Goal: Task Accomplishment & Management: Manage account settings

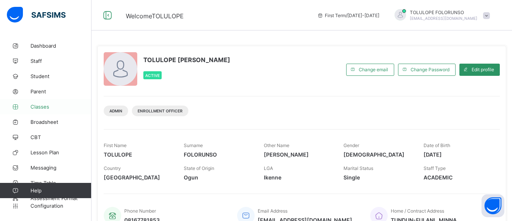
click at [55, 106] on span "Classes" at bounding box center [61, 107] width 61 height 6
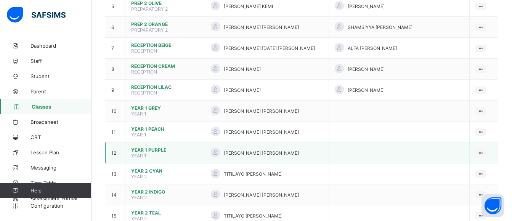
scroll to position [191, 0]
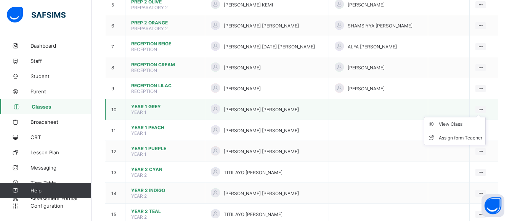
click at [482, 107] on icon at bounding box center [481, 110] width 6 height 6
click at [468, 121] on div "View Class" at bounding box center [460, 125] width 43 height 8
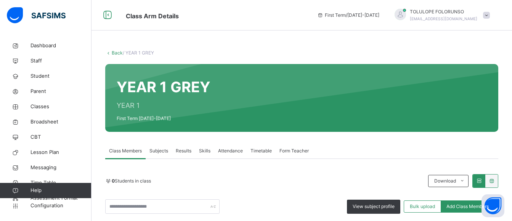
drag, startPoint x: 453, startPoint y: 197, endPoint x: 344, endPoint y: 166, distance: 112.7
click at [0, 0] on li "Pdf Report" at bounding box center [0, 0] width 0 height 0
click at [116, 53] on link "Back" at bounding box center [117, 53] width 11 height 6
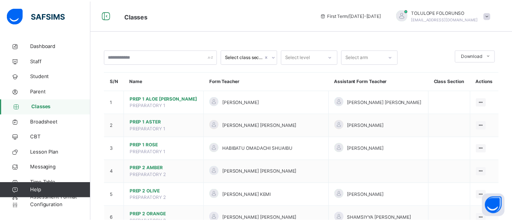
scroll to position [229, 0]
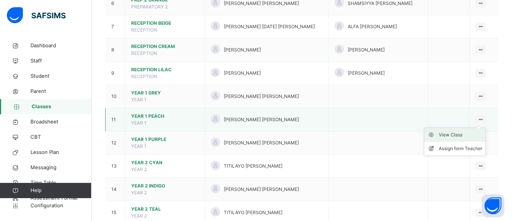
click at [471, 131] on div "View Class" at bounding box center [460, 135] width 43 height 8
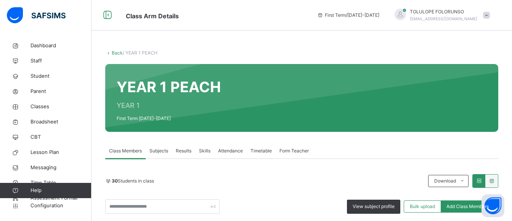
drag, startPoint x: 446, startPoint y: 200, endPoint x: 367, endPoint y: 149, distance: 94.4
click at [0, 0] on li "Pdf Report" at bounding box center [0, 0] width 0 height 0
click at [116, 52] on link "Back" at bounding box center [117, 53] width 11 height 6
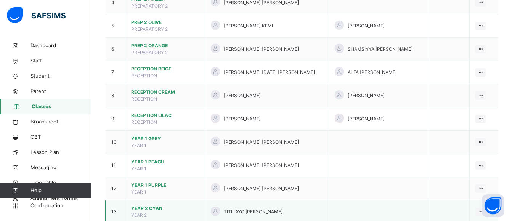
scroll to position [191, 0]
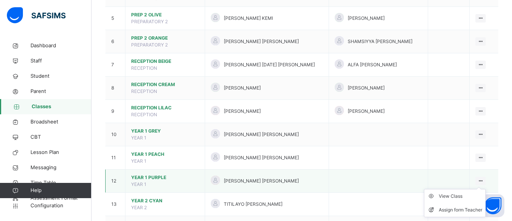
click at [480, 178] on icon at bounding box center [481, 181] width 6 height 6
click at [463, 193] on div "View Class" at bounding box center [460, 197] width 43 height 8
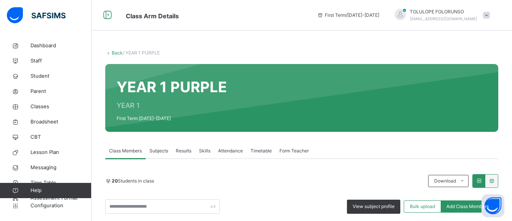
click at [0, 0] on li "Pdf Report" at bounding box center [0, 0] width 0 height 0
click at [117, 52] on link "Back" at bounding box center [117, 53] width 11 height 6
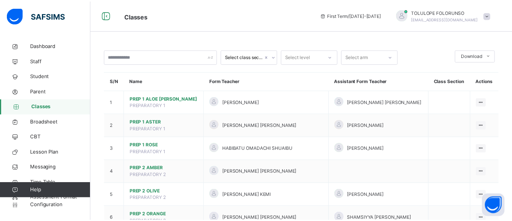
scroll to position [305, 0]
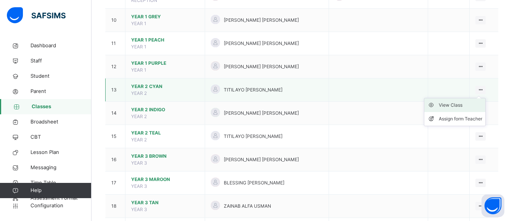
click at [467, 101] on div "View Class" at bounding box center [460, 105] width 43 height 8
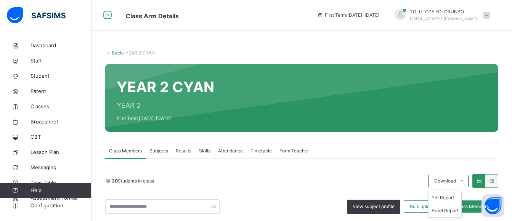
drag, startPoint x: 450, startPoint y: 179, endPoint x: 448, endPoint y: 188, distance: 9.1
click at [450, 179] on span "Download" at bounding box center [445, 181] width 22 height 7
click at [0, 0] on li "Pdf Report" at bounding box center [0, 0] width 0 height 0
click at [114, 51] on link "Back" at bounding box center [117, 53] width 11 height 6
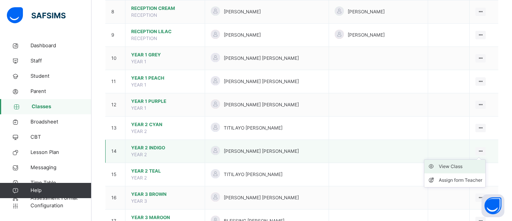
click at [464, 163] on div "View Class" at bounding box center [460, 167] width 43 height 8
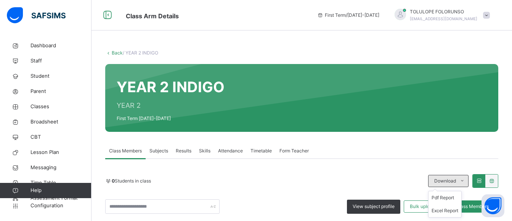
click at [448, 179] on span "Download" at bounding box center [445, 181] width 22 height 7
click at [449, 196] on li "Pdf Report" at bounding box center [445, 197] width 33 height 13
click at [114, 50] on link "Back" at bounding box center [117, 53] width 11 height 6
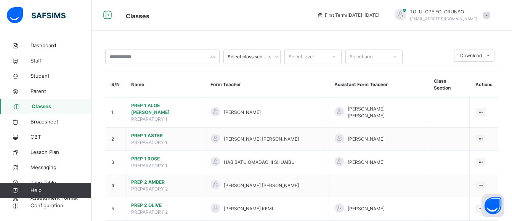
scroll to position [381, 0]
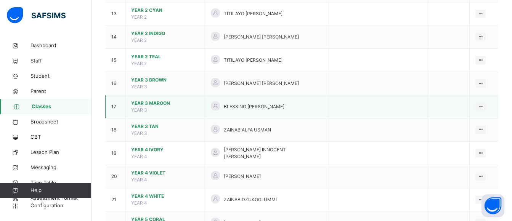
click at [158, 100] on span "YEAR 3 MAROON" at bounding box center [165, 103] width 68 height 7
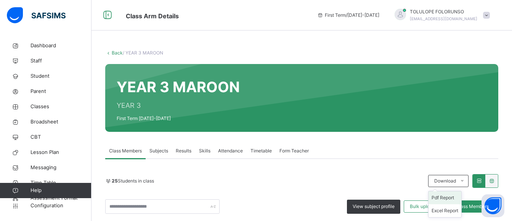
click at [450, 200] on li "Pdf Report" at bounding box center [445, 197] width 33 height 13
click at [446, 198] on li "Pdf Report" at bounding box center [445, 197] width 33 height 13
click at [114, 55] on link "Back" at bounding box center [117, 53] width 11 height 6
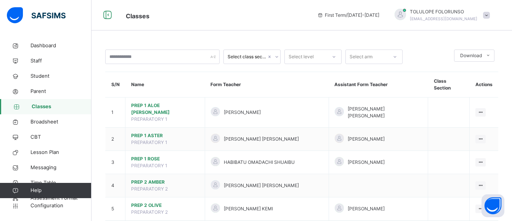
scroll to position [420, 0]
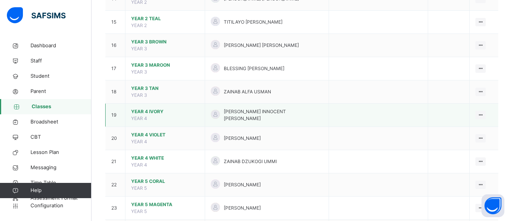
click at [147, 108] on span "YEAR 4 IVORY" at bounding box center [165, 111] width 68 height 7
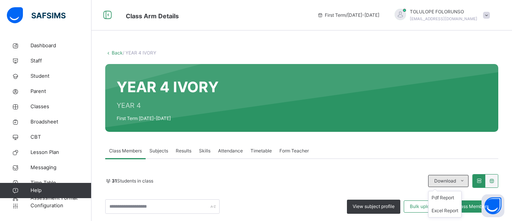
click at [463, 175] on span at bounding box center [462, 181] width 12 height 12
click at [447, 191] on li "Pdf Report" at bounding box center [445, 197] width 33 height 13
click at [114, 51] on link "Back" at bounding box center [117, 53] width 11 height 6
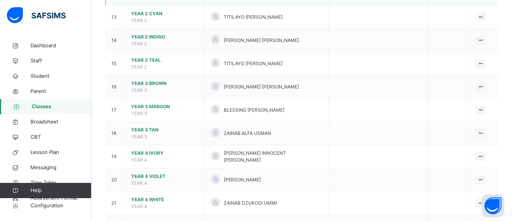
scroll to position [420, 0]
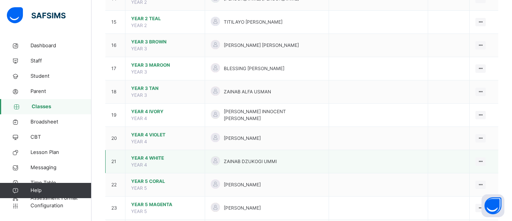
click at [147, 155] on span "YEAR 4 WHITE" at bounding box center [165, 158] width 68 height 7
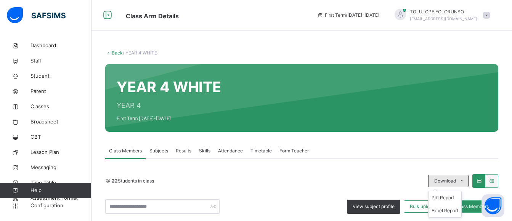
click at [453, 183] on div "Download Pdf Report Excel Report" at bounding box center [448, 181] width 40 height 12
click at [453, 183] on span "Download" at bounding box center [445, 181] width 22 height 7
click at [447, 196] on li "Pdf Report" at bounding box center [445, 197] width 33 height 13
click at [113, 54] on link "Back" at bounding box center [117, 53] width 11 height 6
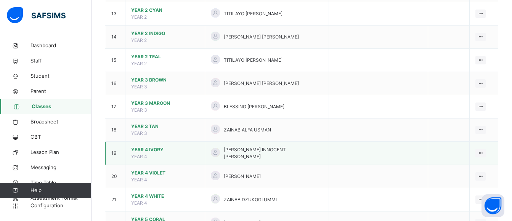
scroll to position [534, 0]
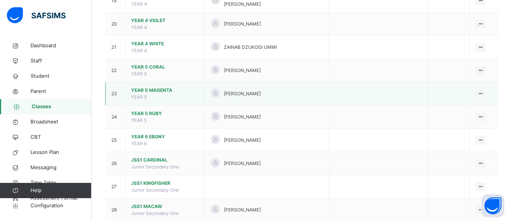
click at [149, 82] on td "YEAR 5 MAGENTA YEAR 5" at bounding box center [165, 93] width 80 height 23
click at [151, 87] on span "YEAR 5 MAGENTA" at bounding box center [165, 90] width 68 height 7
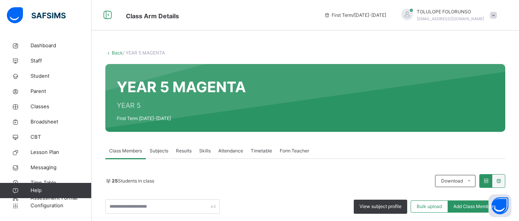
click at [0, 0] on li "Pdf Report" at bounding box center [0, 0] width 0 height 0
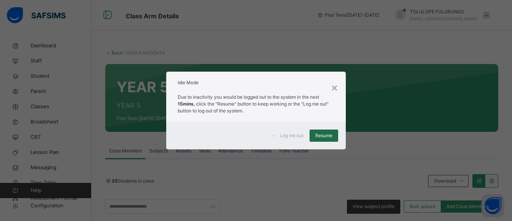
click at [317, 130] on div "Resume" at bounding box center [324, 136] width 29 height 12
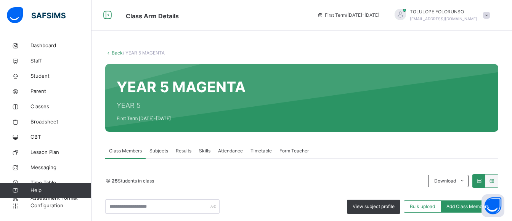
click at [116, 53] on link "Back" at bounding box center [117, 53] width 11 height 6
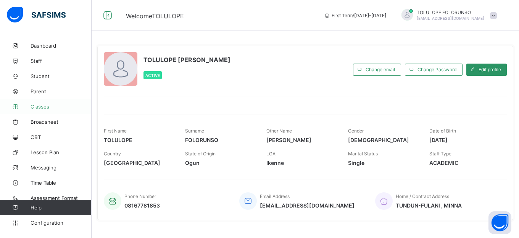
click at [45, 103] on link "Classes" at bounding box center [46, 106] width 92 height 15
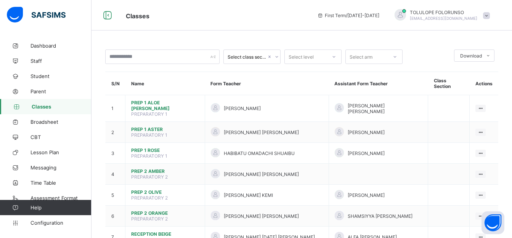
scroll to position [191, 0]
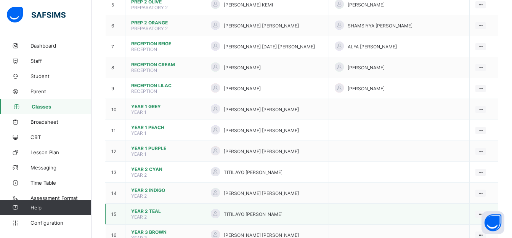
click at [329, 206] on td at bounding box center [378, 214] width 99 height 21
click at [155, 209] on span "YEAR 2 TEAL" at bounding box center [165, 212] width 68 height 6
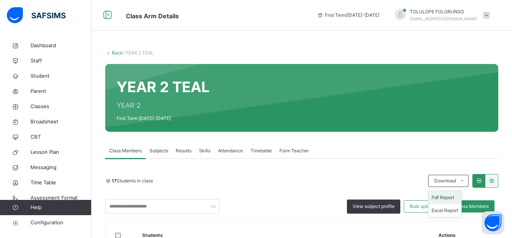
click at [452, 197] on li "Pdf Report" at bounding box center [445, 197] width 33 height 13
click at [119, 52] on link "Back" at bounding box center [117, 53] width 11 height 6
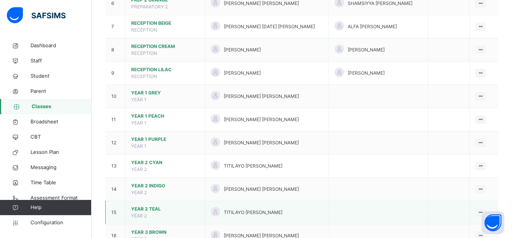
scroll to position [267, 0]
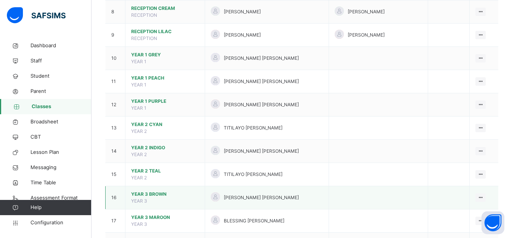
click at [151, 191] on span "YEAR 3 BROWN" at bounding box center [165, 194] width 68 height 7
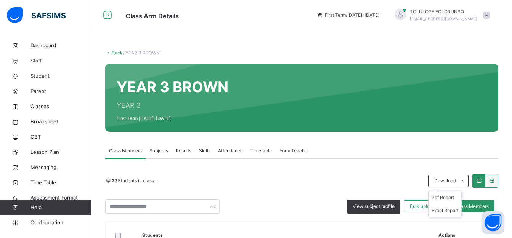
click at [449, 191] on ul "Pdf Report Excel Report" at bounding box center [445, 204] width 34 height 27
click at [401, 178] on div "22 Students in class" at bounding box center [264, 181] width 319 height 7
click at [447, 178] on span "Download" at bounding box center [445, 181] width 22 height 7
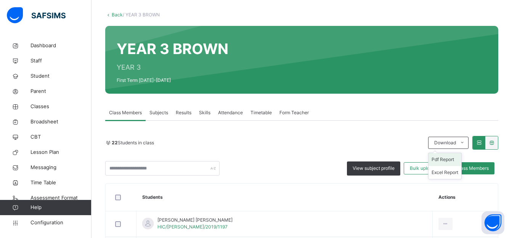
click at [444, 161] on li "Pdf Report" at bounding box center [445, 159] width 33 height 13
click at [114, 14] on link "Back" at bounding box center [117, 15] width 11 height 6
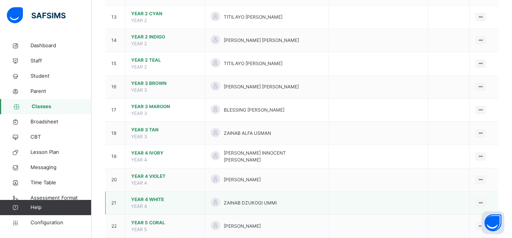
scroll to position [381, 0]
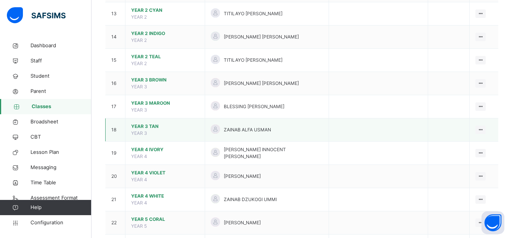
click at [145, 123] on span "YEAR 3 TAN" at bounding box center [165, 126] width 68 height 7
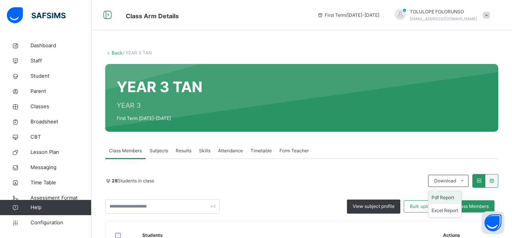
click at [450, 196] on li "Pdf Report" at bounding box center [445, 197] width 33 height 13
click at [115, 53] on link "Back" at bounding box center [117, 53] width 11 height 6
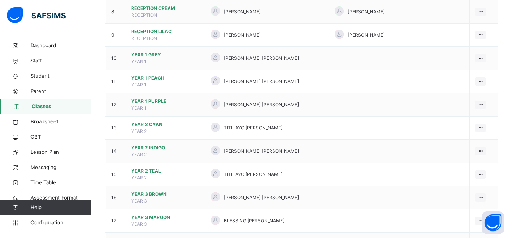
scroll to position [305, 0]
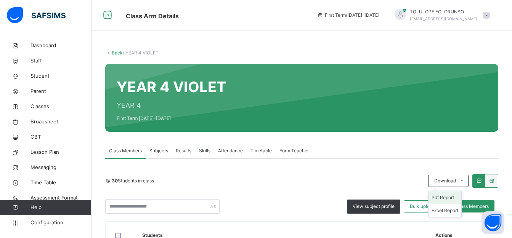
click at [455, 191] on ul "Pdf Report Excel Report" at bounding box center [445, 204] width 34 height 27
click at [448, 195] on ul "Pdf Report Excel Report" at bounding box center [445, 204] width 34 height 27
click at [443, 199] on li "Pdf Report" at bounding box center [445, 197] width 33 height 13
click at [116, 53] on link "Back" at bounding box center [117, 53] width 11 height 6
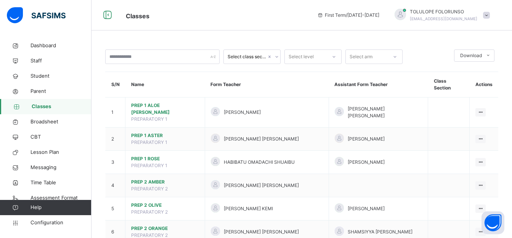
scroll to position [496, 0]
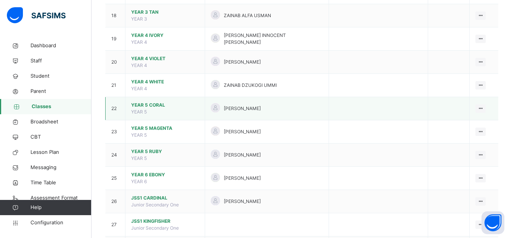
click at [153, 102] on span "YEAR 5 CORAL" at bounding box center [165, 105] width 68 height 7
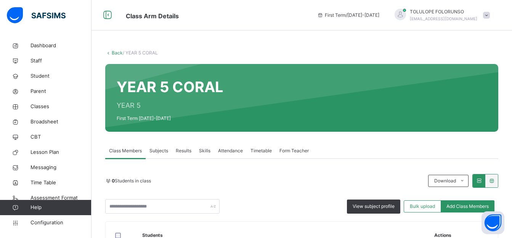
click at [0, 0] on li "Pdf Report" at bounding box center [0, 0] width 0 height 0
click at [116, 52] on link "Back" at bounding box center [117, 53] width 11 height 6
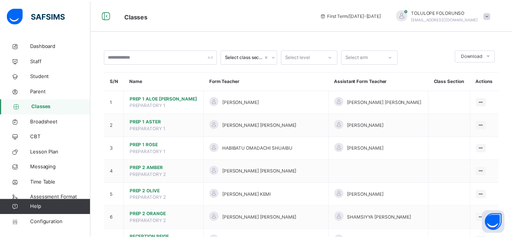
scroll to position [572, 0]
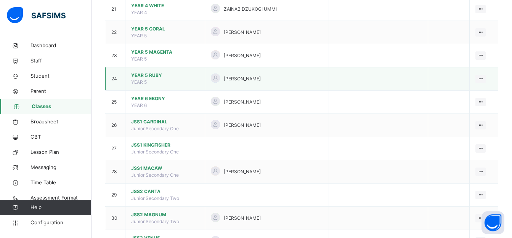
click at [148, 72] on span "YEAR 5 RUBY" at bounding box center [165, 75] width 68 height 7
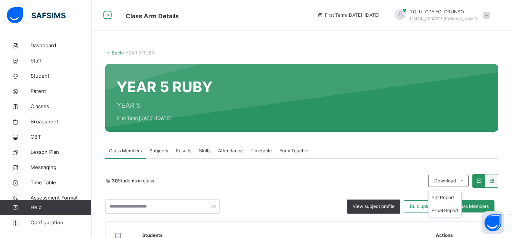
click at [447, 180] on span "Download" at bounding box center [445, 181] width 22 height 7
click at [447, 198] on li "Pdf Report" at bounding box center [445, 197] width 33 height 13
click at [52, 87] on link "Parent" at bounding box center [46, 91] width 92 height 15
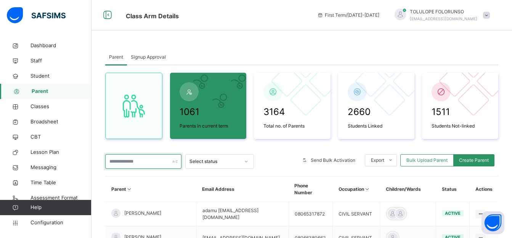
click at [147, 165] on input "text" at bounding box center [143, 161] width 76 height 14
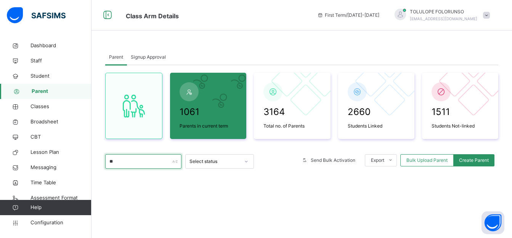
type input "*"
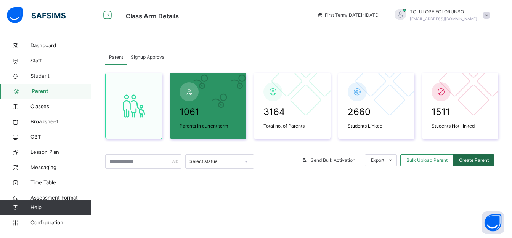
click at [474, 160] on span "Create Parent" at bounding box center [474, 160] width 30 height 7
select select "**"
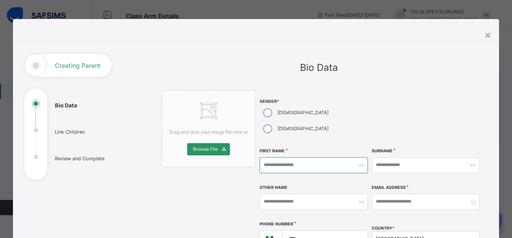
click at [303, 158] on input "text" at bounding box center [314, 166] width 108 height 16
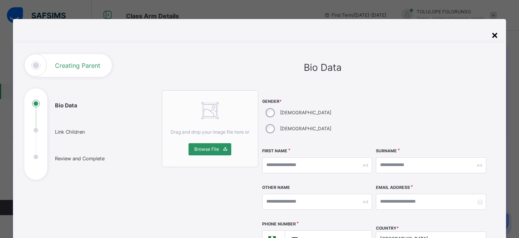
click at [494, 39] on div "×" at bounding box center [494, 35] width 7 height 16
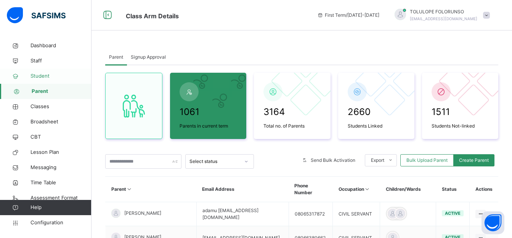
click at [47, 76] on span "Student" at bounding box center [61, 76] width 61 height 8
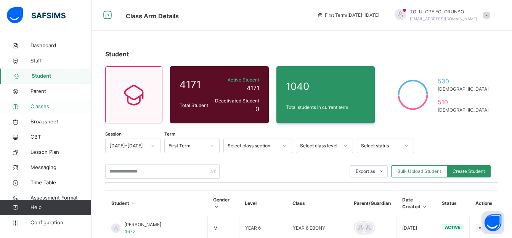
click at [51, 102] on link "Classes" at bounding box center [46, 106] width 92 height 15
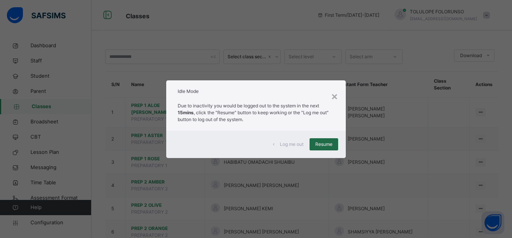
click at [318, 142] on span "Resume" at bounding box center [323, 144] width 17 height 7
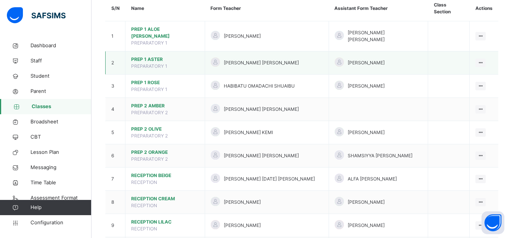
scroll to position [38, 0]
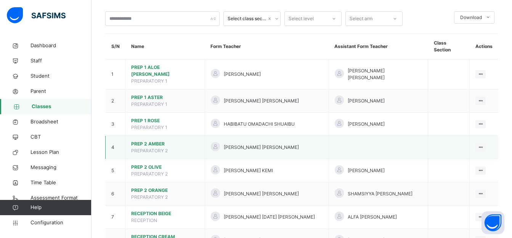
click at [154, 141] on span "PREP 2 AMBER" at bounding box center [165, 144] width 68 height 7
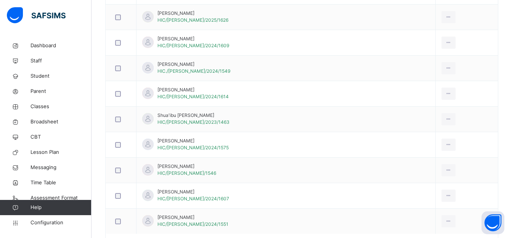
scroll to position [1740, 0]
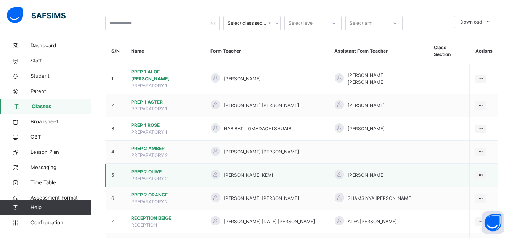
scroll to position [38, 0]
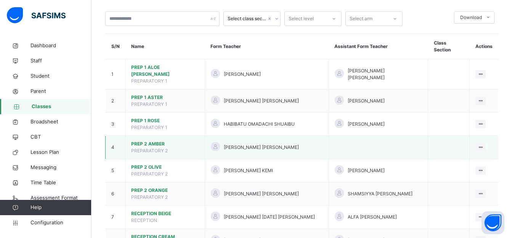
click at [157, 141] on span "PREP 2 AMBER" at bounding box center [165, 144] width 68 height 7
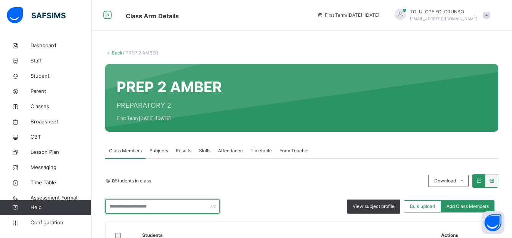
click at [152, 205] on input "text" at bounding box center [162, 206] width 114 height 14
type input "****"
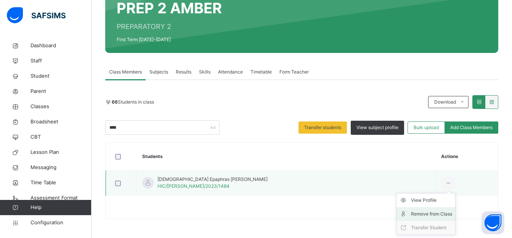
click at [413, 211] on div "Remove from Class" at bounding box center [431, 215] width 41 height 8
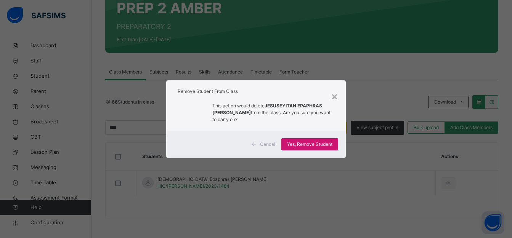
click at [322, 143] on span "Yes, Remove Student" at bounding box center [309, 144] width 45 height 7
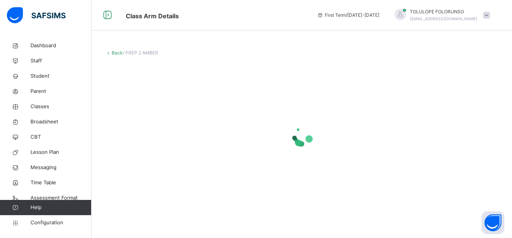
scroll to position [0, 0]
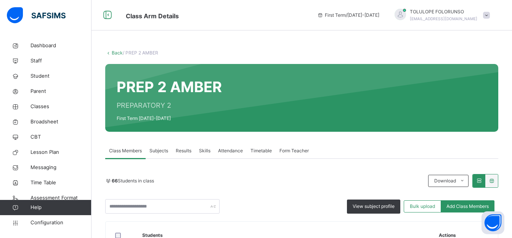
click at [164, 93] on div "PREP 2 AMBER PREPARATORY 2 First Term 2025-2026" at bounding box center [301, 98] width 393 height 68
click at [153, 199] on input "text" at bounding box center [162, 206] width 114 height 14
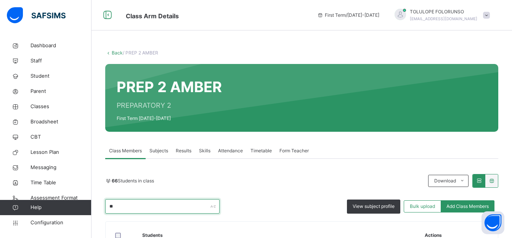
scroll to position [114, 0]
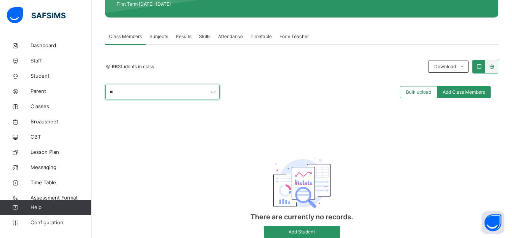
type input "*"
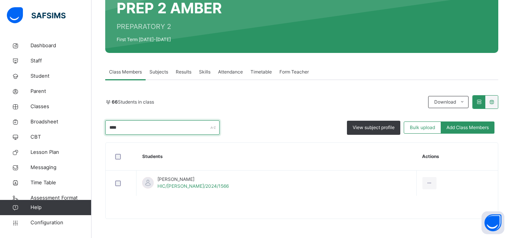
scroll to position [79, 0]
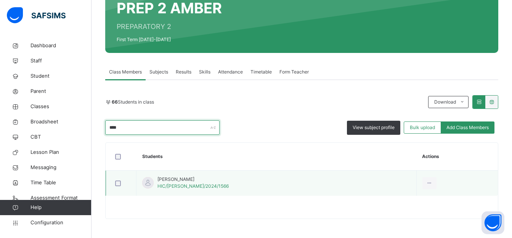
type input "****"
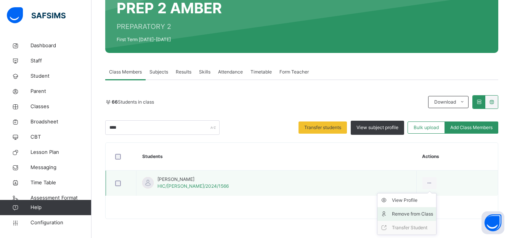
click at [419, 212] on div "Remove from Class" at bounding box center [412, 215] width 41 height 8
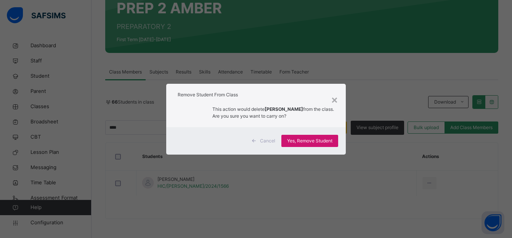
click at [310, 145] on span "Yes, Remove Student" at bounding box center [309, 141] width 45 height 7
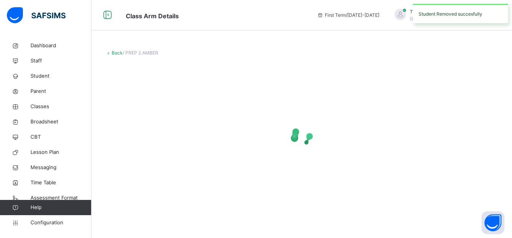
scroll to position [0, 0]
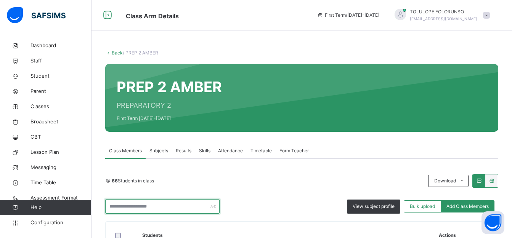
click at [192, 207] on input "text" at bounding box center [162, 206] width 114 height 14
type input "****"
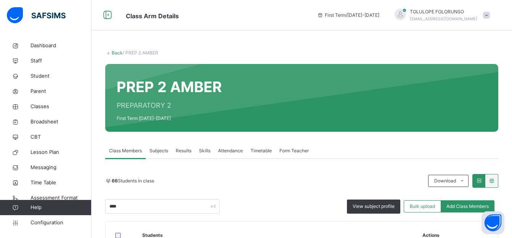
click at [119, 187] on div "66 Students in class Download Pdf Report Excel Report" at bounding box center [301, 181] width 393 height 14
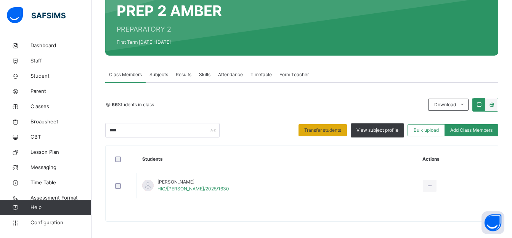
click at [325, 131] on span "Transfer students" at bounding box center [322, 130] width 37 height 7
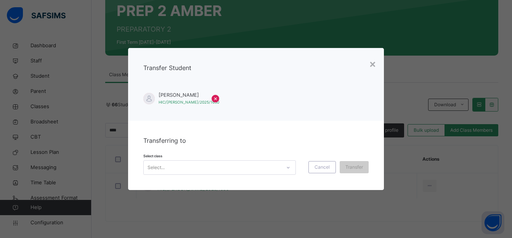
click at [213, 169] on div "Select..." at bounding box center [212, 168] width 137 height 12
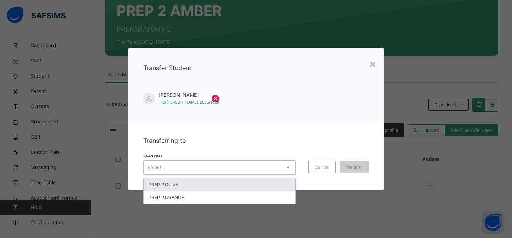
click at [213, 169] on div "Select..." at bounding box center [212, 168] width 137 height 12
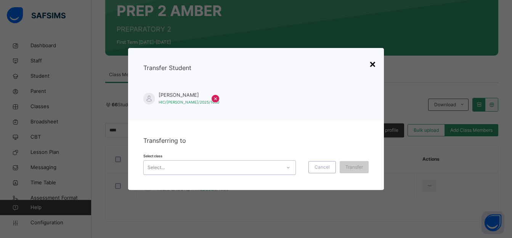
click at [375, 66] on div "×" at bounding box center [372, 64] width 7 height 16
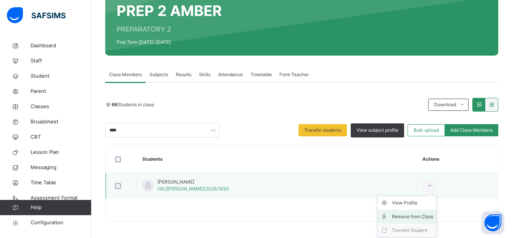
click at [396, 219] on div "Remove from Class" at bounding box center [412, 217] width 41 height 8
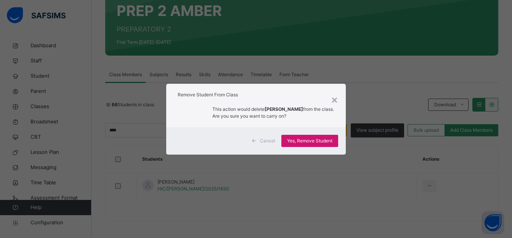
click at [309, 139] on span "Yes, Remove Student" at bounding box center [309, 141] width 45 height 7
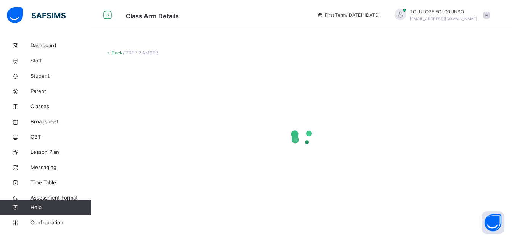
scroll to position [0, 0]
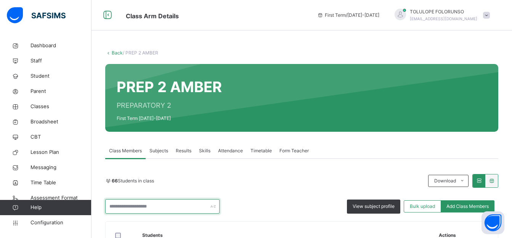
click at [175, 205] on input "text" at bounding box center [162, 206] width 114 height 14
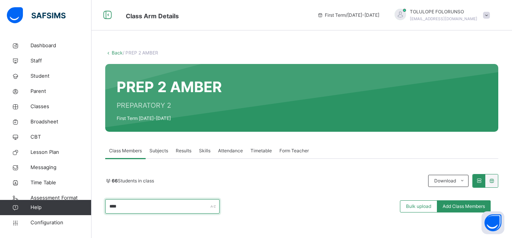
click at [158, 199] on input "****" at bounding box center [162, 206] width 114 height 14
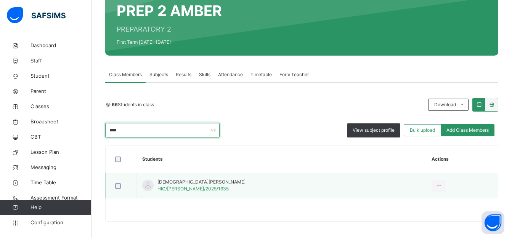
type input "****"
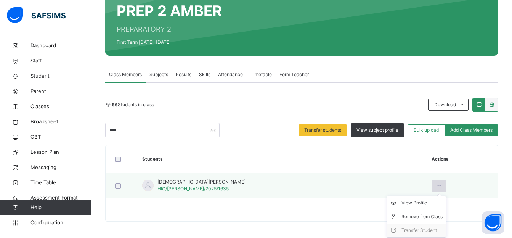
click at [436, 185] on icon at bounding box center [439, 186] width 6 height 7
click at [408, 216] on div "Remove from Class" at bounding box center [422, 217] width 41 height 8
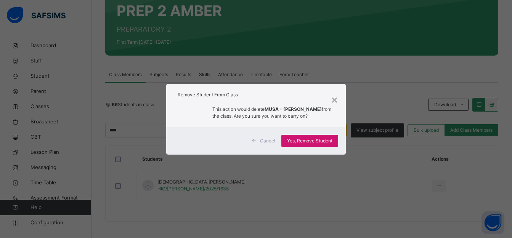
click at [317, 141] on span "Yes, Remove Student" at bounding box center [309, 141] width 45 height 7
click at [335, 98] on div "×" at bounding box center [334, 100] width 7 height 16
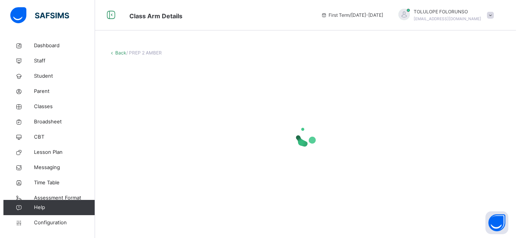
scroll to position [0, 0]
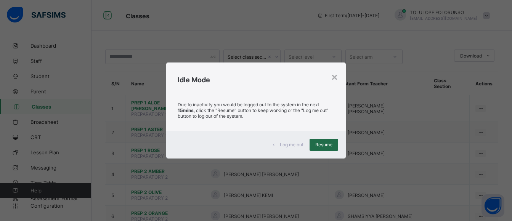
click at [328, 148] on div "Resume" at bounding box center [324, 145] width 29 height 12
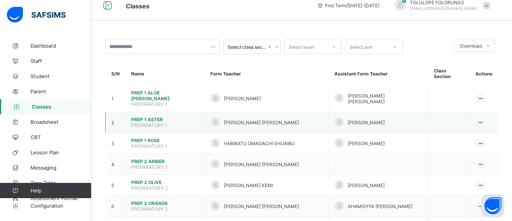
scroll to position [76, 0]
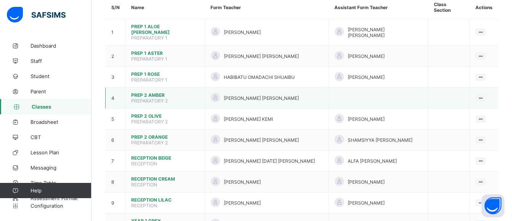
click at [148, 92] on span "PREP 2 AMBER" at bounding box center [165, 95] width 68 height 6
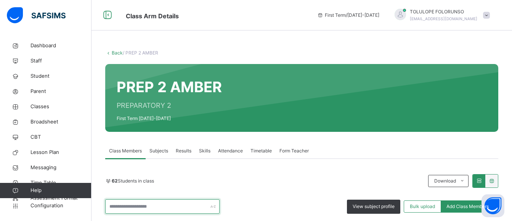
click at [133, 210] on input "text" at bounding box center [162, 206] width 114 height 14
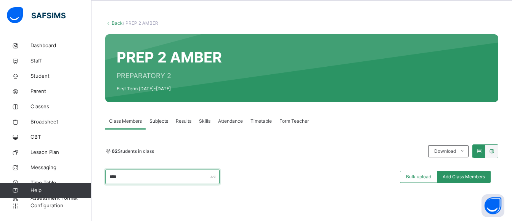
scroll to position [76, 0]
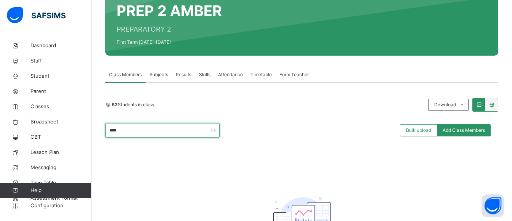
click at [158, 134] on input "****" at bounding box center [162, 130] width 114 height 14
type input "*"
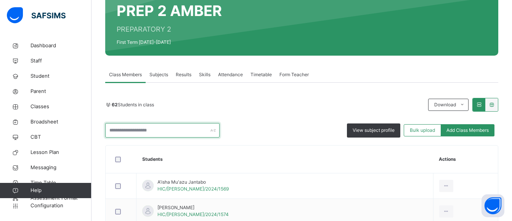
click at [175, 130] on input "text" at bounding box center [162, 130] width 114 height 14
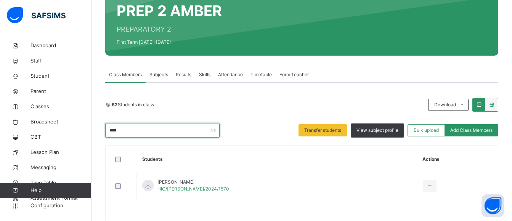
click at [143, 132] on input "****" at bounding box center [162, 130] width 114 height 14
type input "*"
click at [140, 132] on input "****" at bounding box center [162, 130] width 114 height 14
click at [138, 128] on input "****" at bounding box center [162, 130] width 114 height 14
click at [133, 133] on input "****" at bounding box center [162, 130] width 114 height 14
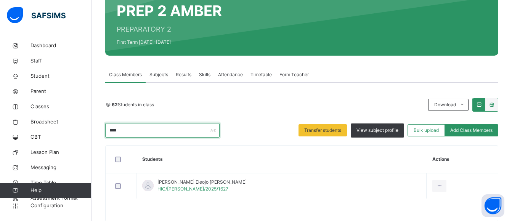
click at [138, 130] on input "****" at bounding box center [162, 130] width 114 height 14
type input "*"
click at [135, 133] on input "****" at bounding box center [162, 130] width 114 height 14
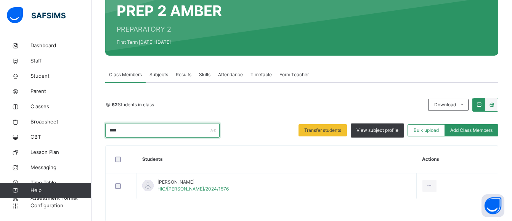
click at [170, 135] on input "****" at bounding box center [162, 130] width 114 height 14
click at [161, 134] on input "****" at bounding box center [162, 130] width 114 height 14
click at [149, 130] on input "****" at bounding box center [162, 130] width 114 height 14
click at [124, 130] on input "****" at bounding box center [162, 130] width 114 height 14
type input "*"
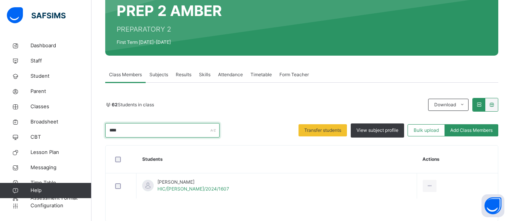
click at [143, 133] on input "****" at bounding box center [162, 130] width 114 height 14
click at [143, 130] on input "****" at bounding box center [162, 130] width 114 height 14
click at [156, 129] on input "****" at bounding box center [162, 130] width 114 height 14
click at [171, 130] on input "****" at bounding box center [162, 130] width 114 height 14
click at [159, 128] on input "****" at bounding box center [162, 130] width 114 height 14
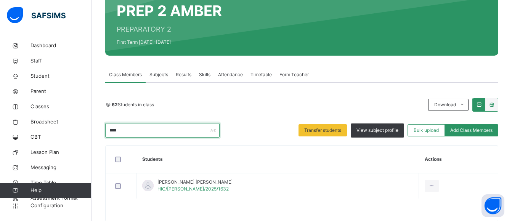
click at [149, 128] on input "****" at bounding box center [162, 130] width 114 height 14
click at [157, 129] on input "****" at bounding box center [162, 130] width 114 height 14
click at [150, 133] on input "****" at bounding box center [162, 130] width 114 height 14
type input "*"
click at [148, 129] on input "****" at bounding box center [162, 130] width 114 height 14
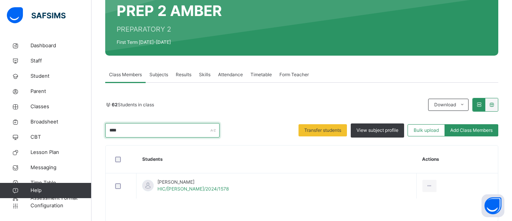
click at [131, 133] on input "****" at bounding box center [162, 130] width 114 height 14
click at [133, 132] on input "****" at bounding box center [162, 130] width 114 height 14
click at [133, 129] on input "****" at bounding box center [162, 130] width 114 height 14
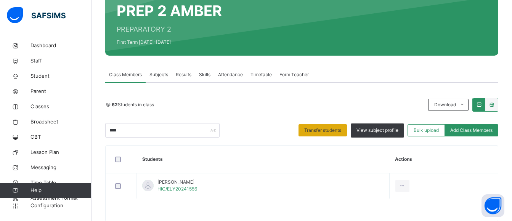
click at [329, 134] on div "Transfer students" at bounding box center [323, 130] width 48 height 12
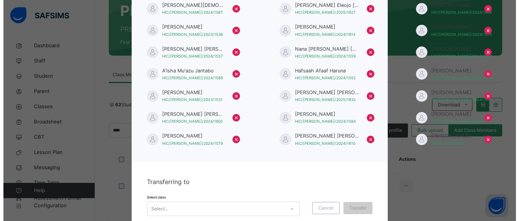
scroll to position [112, 0]
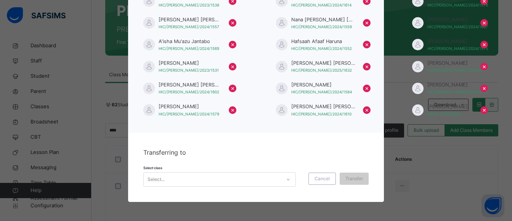
click at [185, 182] on div "Select..." at bounding box center [212, 180] width 137 height 12
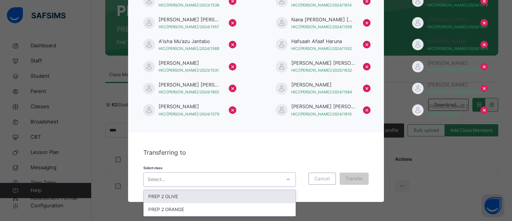
click at [184, 198] on div "PREP 2 OLIVE" at bounding box center [220, 196] width 152 height 13
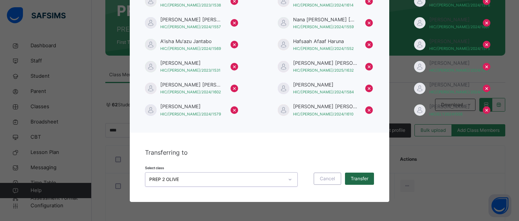
click at [354, 180] on span "Transfer" at bounding box center [360, 178] width 18 height 7
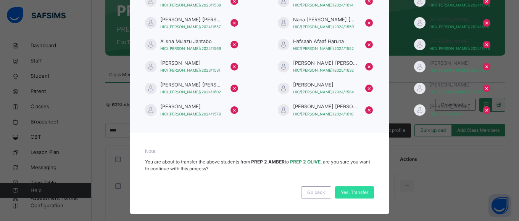
drag, startPoint x: 351, startPoint y: 191, endPoint x: 307, endPoint y: 155, distance: 56.9
click at [351, 192] on span "Yes, Transfer" at bounding box center [354, 192] width 27 height 7
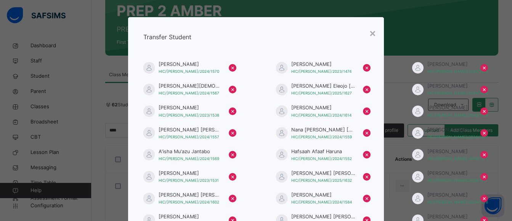
scroll to position [0, 0]
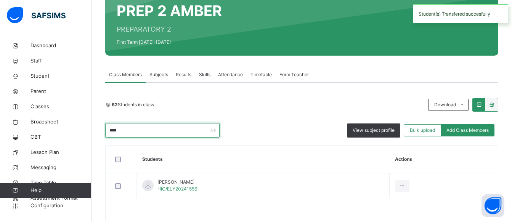
click at [139, 125] on input "****" at bounding box center [162, 130] width 114 height 14
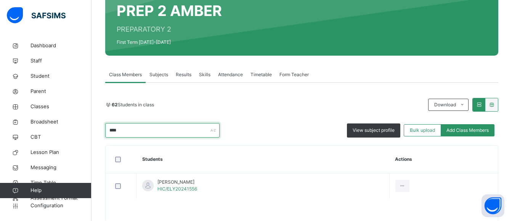
click at [129, 130] on input "****" at bounding box center [162, 130] width 114 height 14
click at [135, 131] on input "****" at bounding box center [162, 130] width 114 height 14
type input "*"
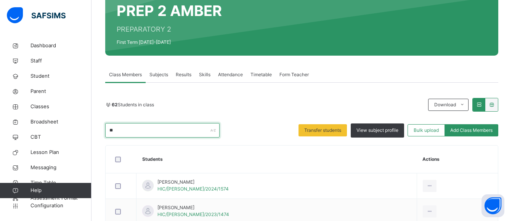
click at [145, 128] on input "**" at bounding box center [162, 130] width 114 height 14
type input "*"
click at [139, 130] on input "**" at bounding box center [162, 130] width 114 height 14
type input "*"
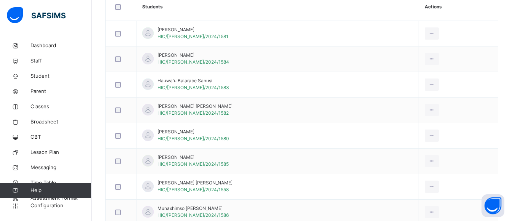
scroll to position [76, 0]
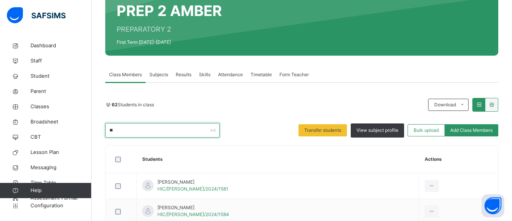
click at [142, 129] on input "**" at bounding box center [162, 130] width 114 height 14
type input "*"
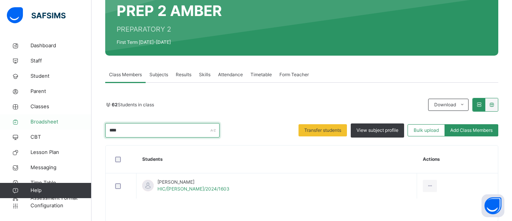
drag, startPoint x: 109, startPoint y: 127, endPoint x: 75, endPoint y: 125, distance: 33.6
click at [75, 125] on div "Class Arm Details First Term / 2025-2026 TOLULOPE FOLORUNSO toluziny@gmail.com …" at bounding box center [256, 82] width 512 height 317
drag, startPoint x: 128, startPoint y: 132, endPoint x: 80, endPoint y: 126, distance: 48.1
click at [80, 126] on div "Class Arm Details First Term / 2025-2026 TOLULOPE FOLORUNSO toluziny@gmail.com …" at bounding box center [256, 82] width 512 height 317
drag, startPoint x: 146, startPoint y: 129, endPoint x: 92, endPoint y: 126, distance: 53.8
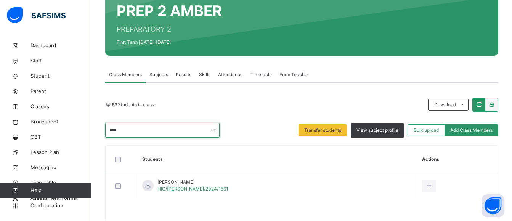
click at [92, 126] on div "Back / PREP 2 AMBER PREP 2 AMBER PREPARATORY 2 First Term 2025-2026 Class Membe…" at bounding box center [302, 101] width 421 height 279
drag, startPoint x: 135, startPoint y: 134, endPoint x: 103, endPoint y: 129, distance: 32.5
click at [103, 129] on div "Back / PREP 2 AMBER PREP 2 AMBER PREPARATORY 2 First Term 2025-2026 Class Membe…" at bounding box center [302, 101] width 421 height 279
drag, startPoint x: 130, startPoint y: 134, endPoint x: 103, endPoint y: 131, distance: 26.9
click at [103, 131] on div "Back / PREP 2 AMBER PREP 2 AMBER PREPARATORY 2 First Term 2025-2026 Class Membe…" at bounding box center [302, 101] width 421 height 279
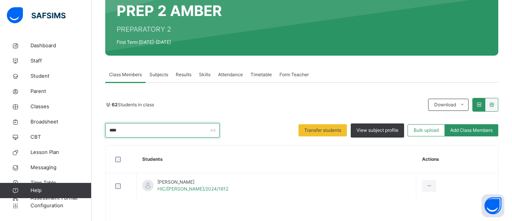
drag, startPoint x: 135, startPoint y: 131, endPoint x: 102, endPoint y: 132, distance: 32.8
click at [102, 132] on div "Back / PREP 2 AMBER PREP 2 AMBER PREPARATORY 2 First Term 2025-2026 Class Membe…" at bounding box center [302, 101] width 421 height 279
click at [114, 135] on input "****" at bounding box center [162, 130] width 114 height 14
drag, startPoint x: 129, startPoint y: 132, endPoint x: 63, endPoint y: 124, distance: 66.5
click at [63, 124] on div "Class Arm Details First Term / 2025-2026 TOLULOPE FOLORUNSO toluziny@gmail.com …" at bounding box center [256, 82] width 512 height 317
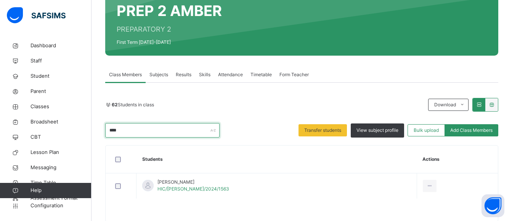
click at [130, 132] on input "****" at bounding box center [162, 130] width 114 height 14
drag, startPoint x: 130, startPoint y: 132, endPoint x: 74, endPoint y: 122, distance: 56.9
click at [74, 122] on div "Class Arm Details First Term / 2025-2026 TOLULOPE FOLORUNSO toluziny@gmail.com …" at bounding box center [256, 82] width 512 height 317
drag, startPoint x: 144, startPoint y: 133, endPoint x: 97, endPoint y: 129, distance: 47.5
click at [97, 129] on div "Back / PREP 2 AMBER PREP 2 AMBER PREPARATORY 2 First Term 2025-2026 Class Membe…" at bounding box center [302, 101] width 421 height 279
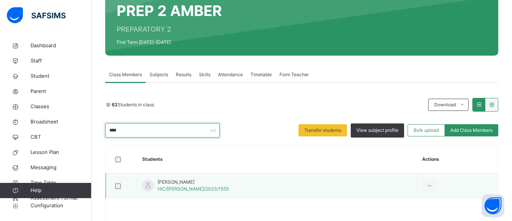
type input "****"
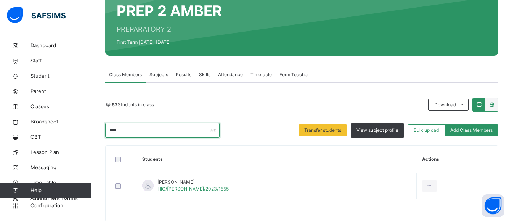
click at [153, 129] on input "****" at bounding box center [162, 130] width 114 height 14
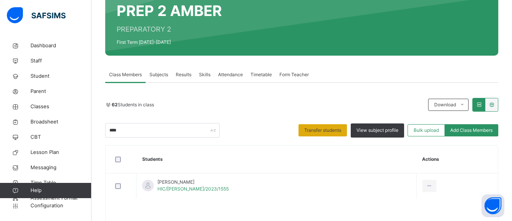
click at [335, 129] on span "Transfer students" at bounding box center [322, 130] width 37 height 7
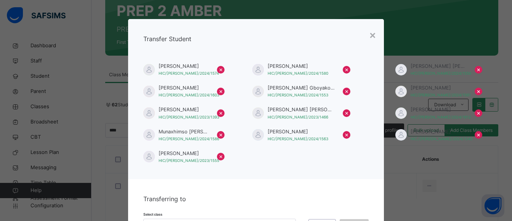
scroll to position [47, 0]
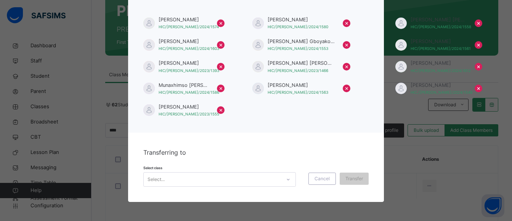
click at [237, 182] on div "Select..." at bounding box center [212, 180] width 137 height 12
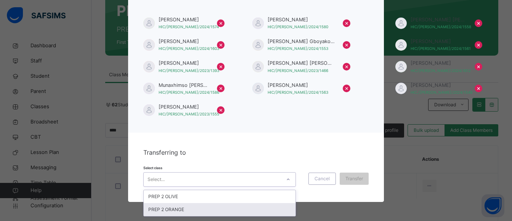
click at [214, 209] on div "PREP 2 ORANGE" at bounding box center [220, 209] width 152 height 13
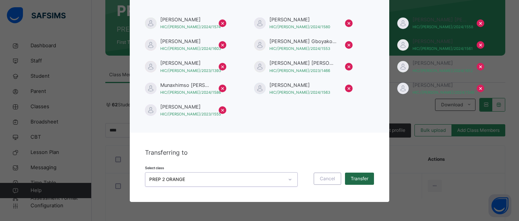
click at [353, 175] on div "Transfer" at bounding box center [359, 179] width 29 height 12
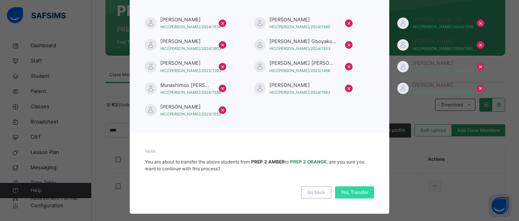
drag, startPoint x: 352, startPoint y: 191, endPoint x: 204, endPoint y: 56, distance: 199.5
click at [352, 191] on span "Yes, Transfer" at bounding box center [354, 192] width 27 height 7
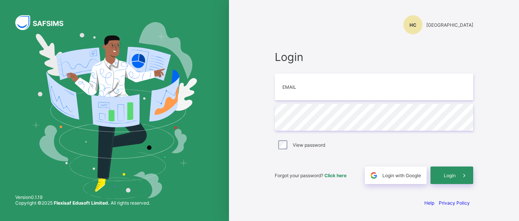
type input "**********"
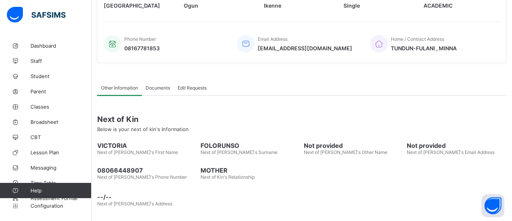
scroll to position [175, 0]
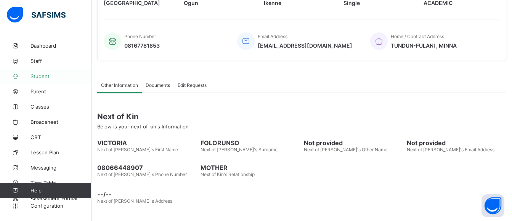
click at [40, 76] on span "Student" at bounding box center [61, 76] width 61 height 6
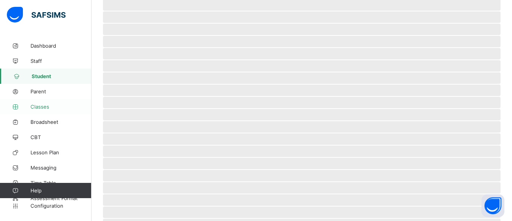
click at [46, 106] on span "Classes" at bounding box center [61, 107] width 61 height 6
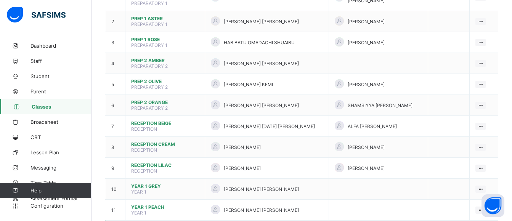
scroll to position [153, 0]
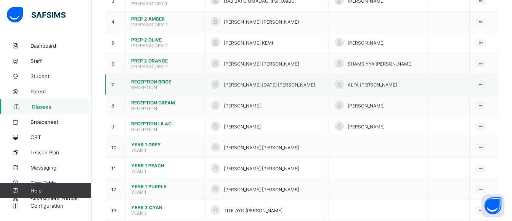
click at [161, 79] on span "RECEPTION BEIGE" at bounding box center [165, 82] width 68 height 6
